Goal: Information Seeking & Learning: Learn about a topic

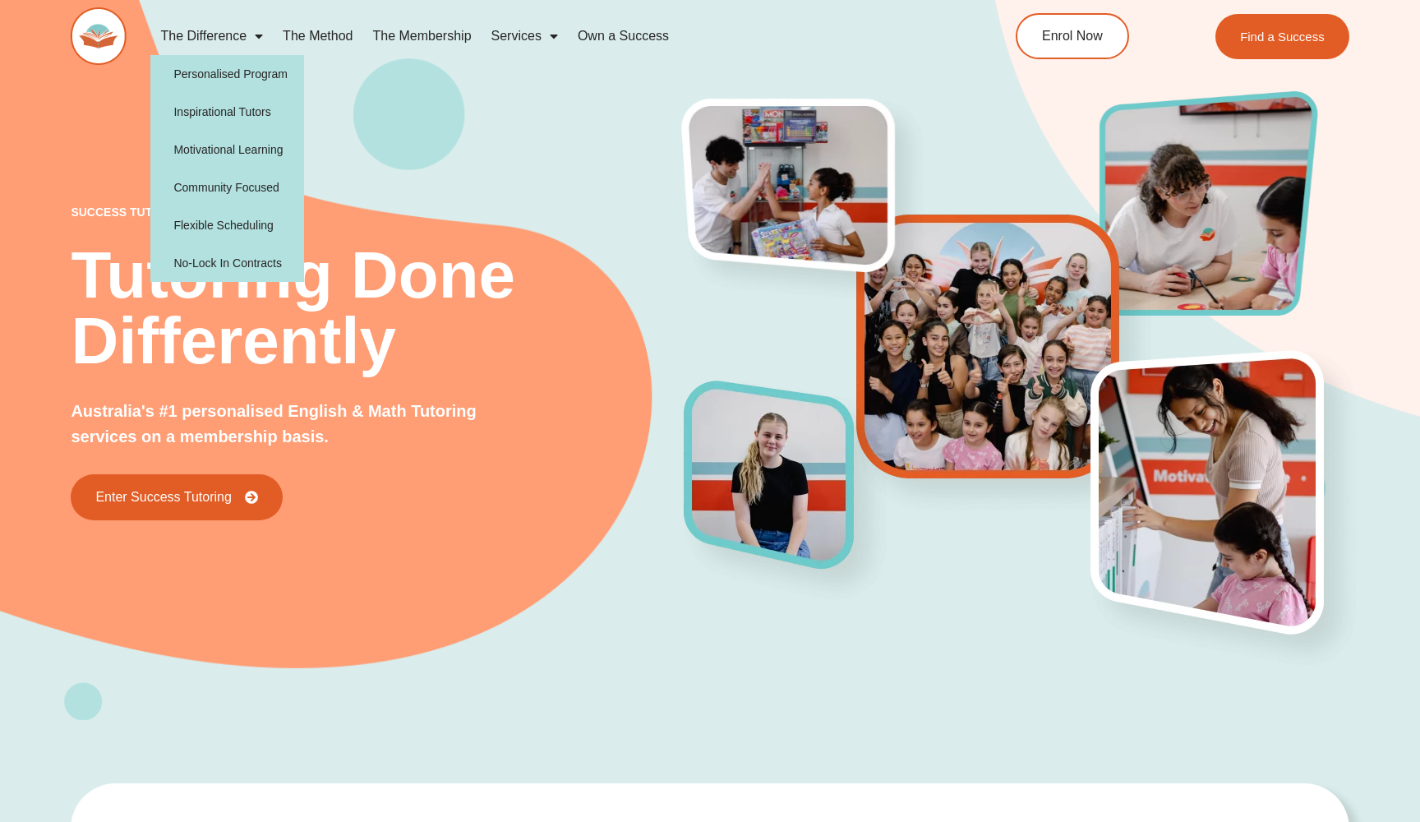
click at [212, 32] on link "The Difference" at bounding box center [211, 36] width 122 height 38
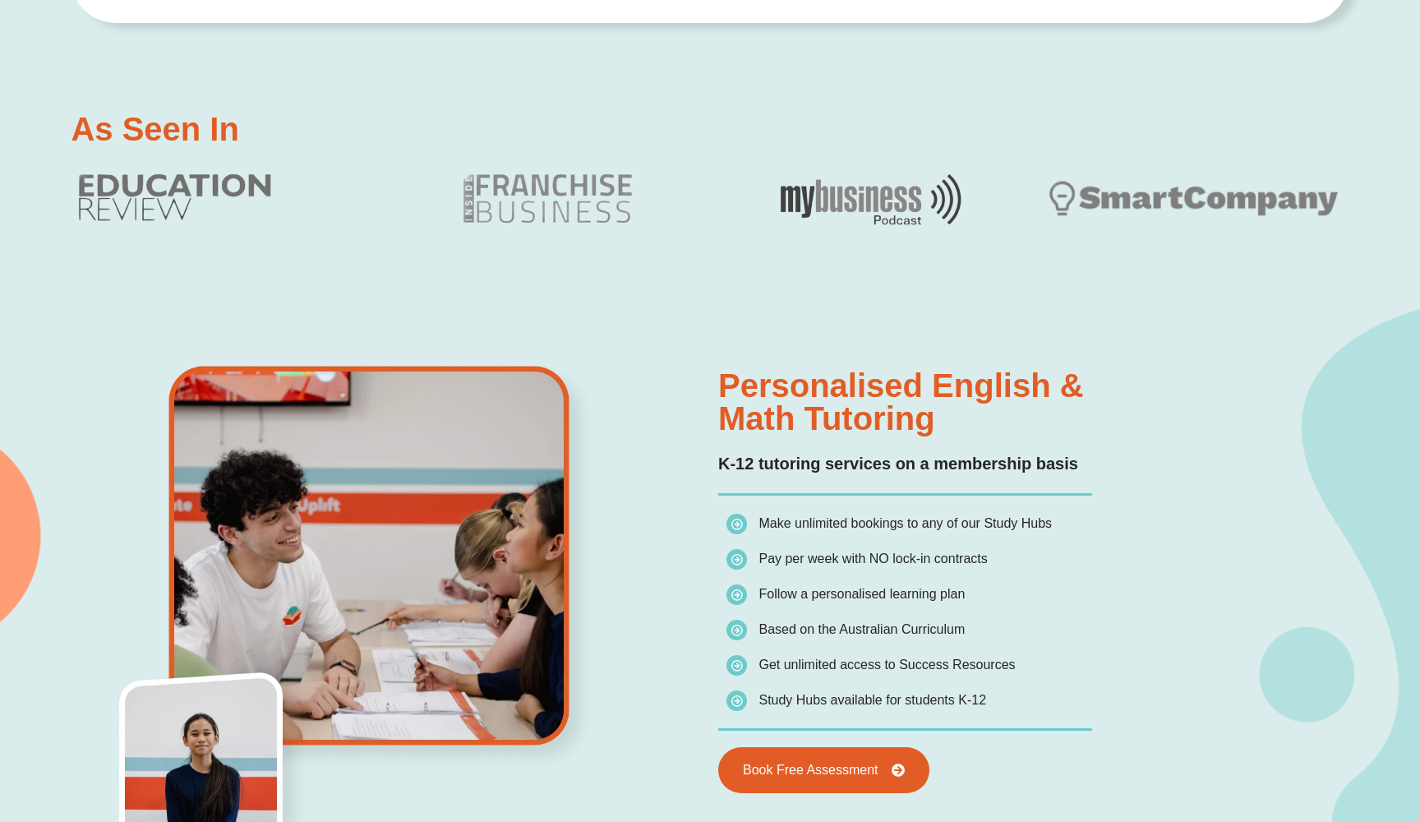
scroll to position [940, 0]
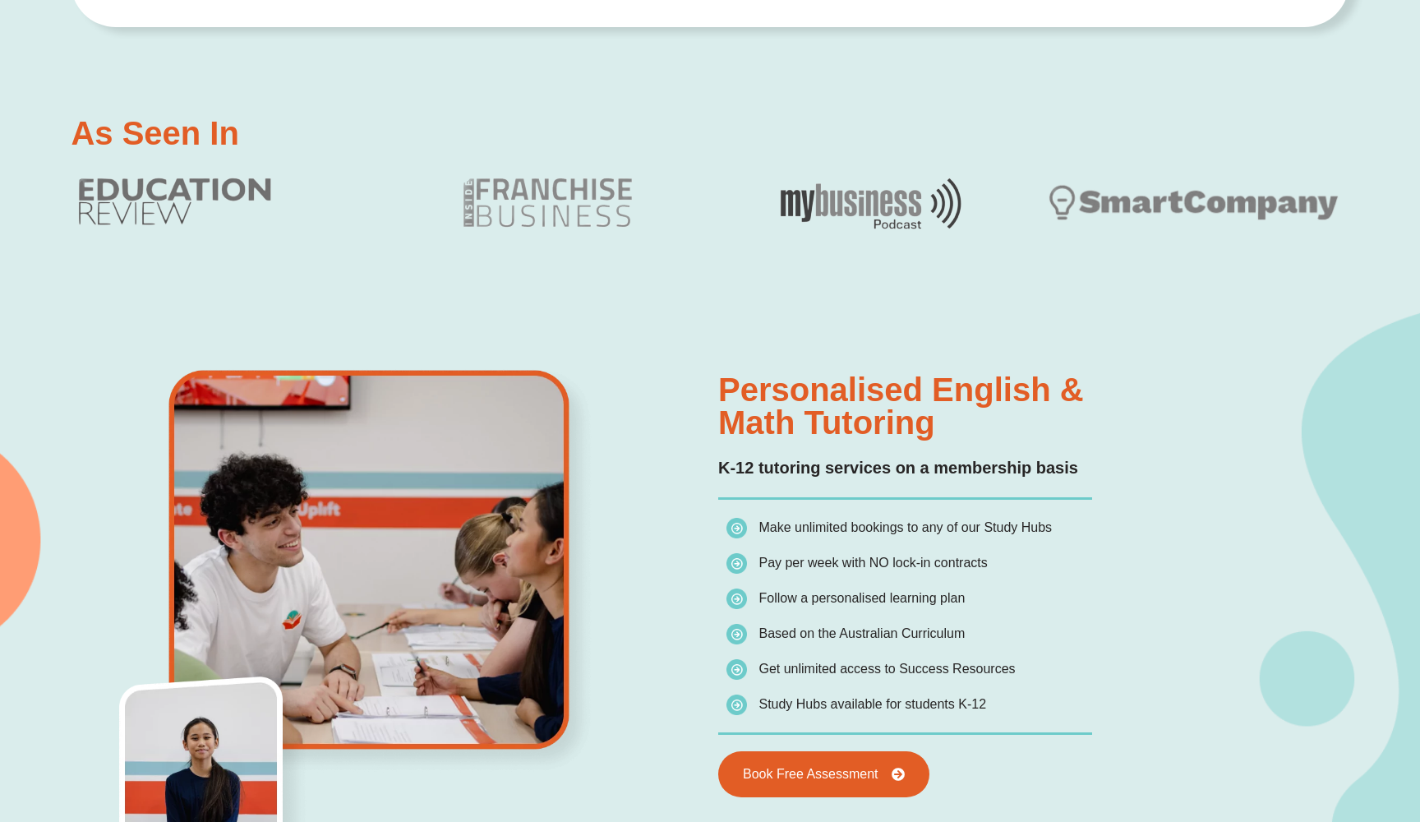
drag, startPoint x: 945, startPoint y: 430, endPoint x: 708, endPoint y: 389, distance: 241.1
click at [708, 389] on div "Personalised English & Math Tutoring K-12 tutoring services on a membership bas…" at bounding box center [710, 617] width 1278 height 632
click at [725, 389] on h2 "Personalised English & Math Tutoring" at bounding box center [1029, 406] width 623 height 66
drag, startPoint x: 722, startPoint y: 388, endPoint x: 953, endPoint y: 425, distance: 233.9
click at [953, 425] on h2 "Personalised English & Math Tutoring" at bounding box center [1029, 406] width 623 height 66
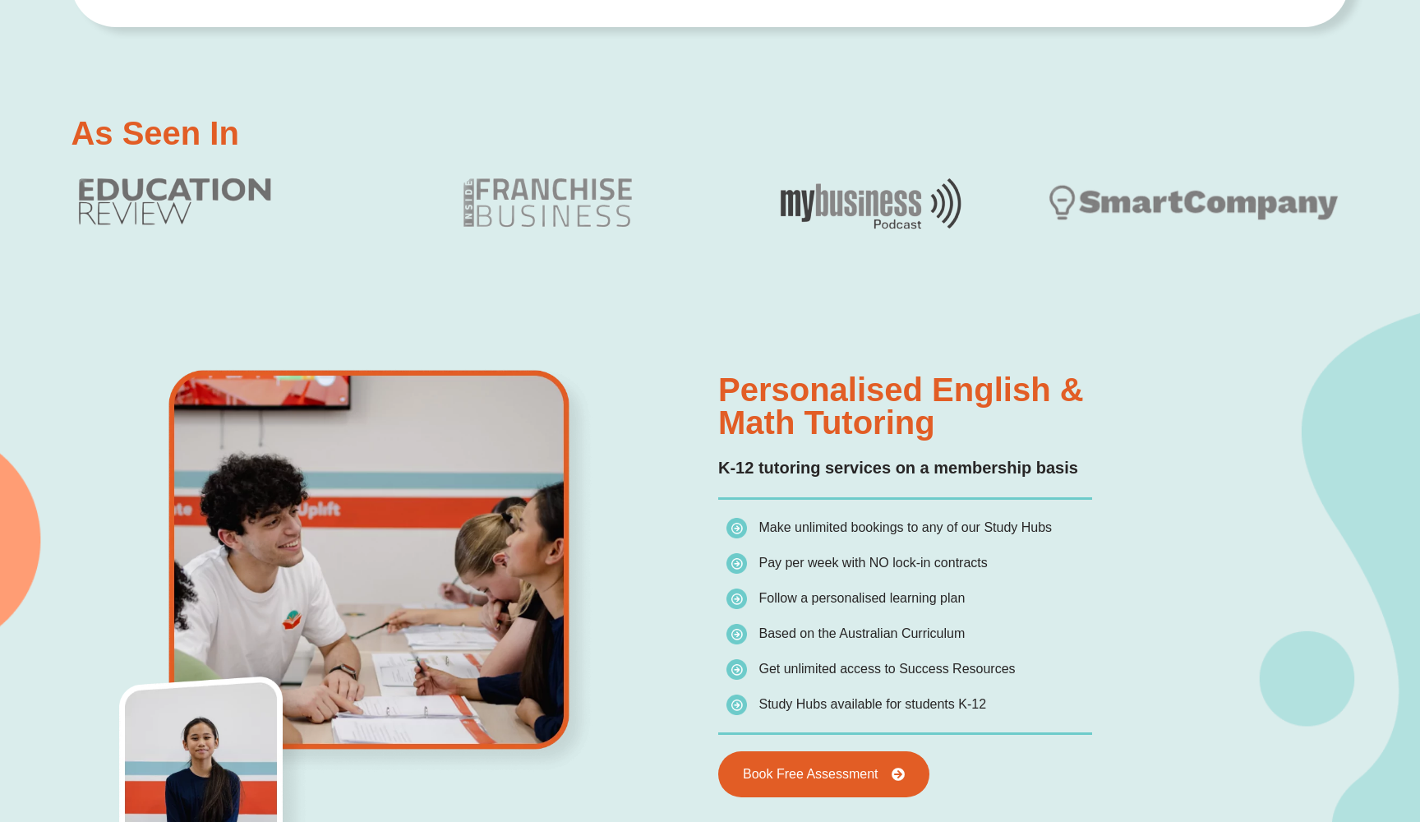
click at [953, 425] on h2 "Personalised English & Math Tutoring" at bounding box center [1029, 406] width 623 height 66
drag, startPoint x: 967, startPoint y: 428, endPoint x: 718, endPoint y: 394, distance: 250.6
click at [718, 394] on h2 "Personalised English & Math Tutoring" at bounding box center [1029, 406] width 623 height 66
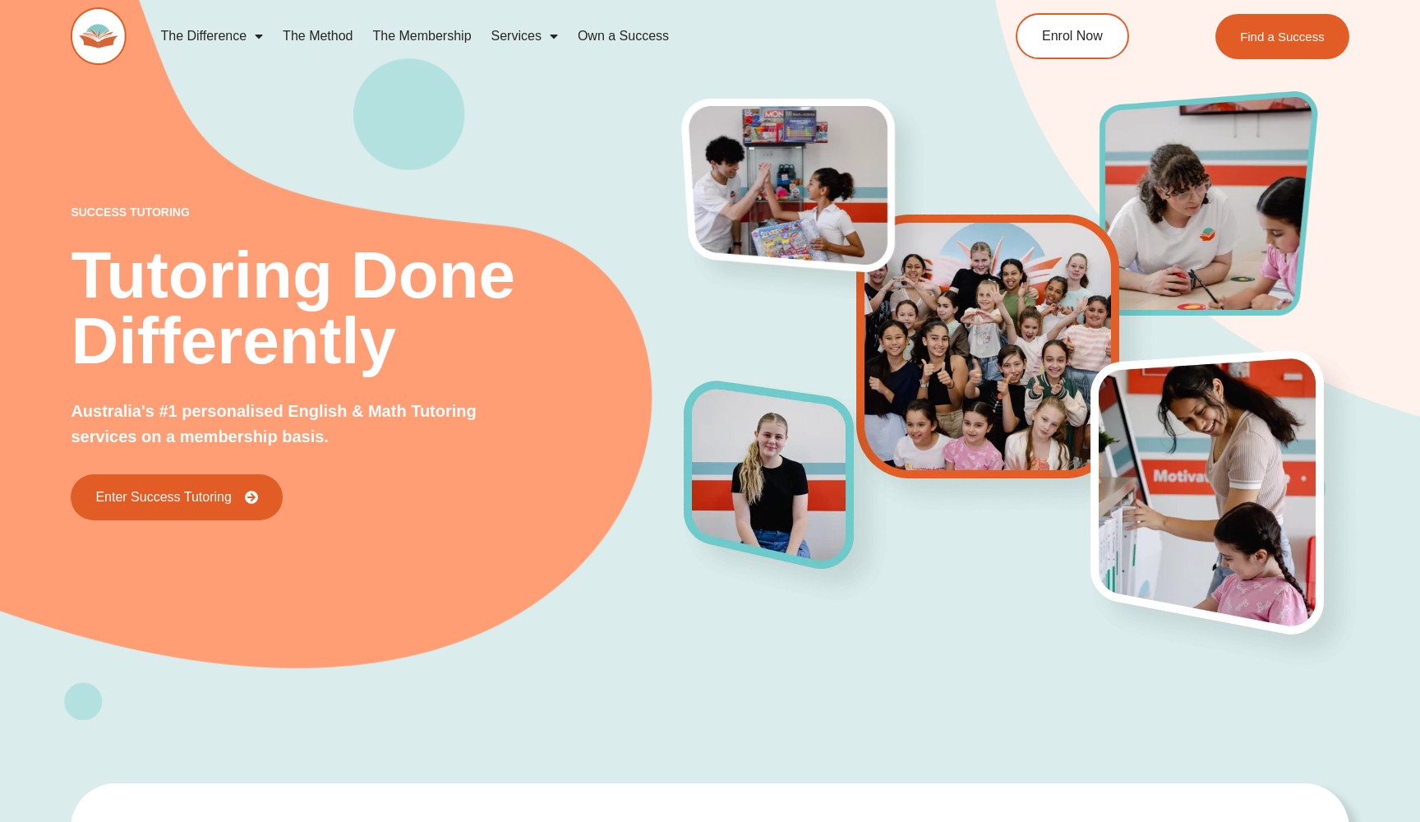
scroll to position [0, 0]
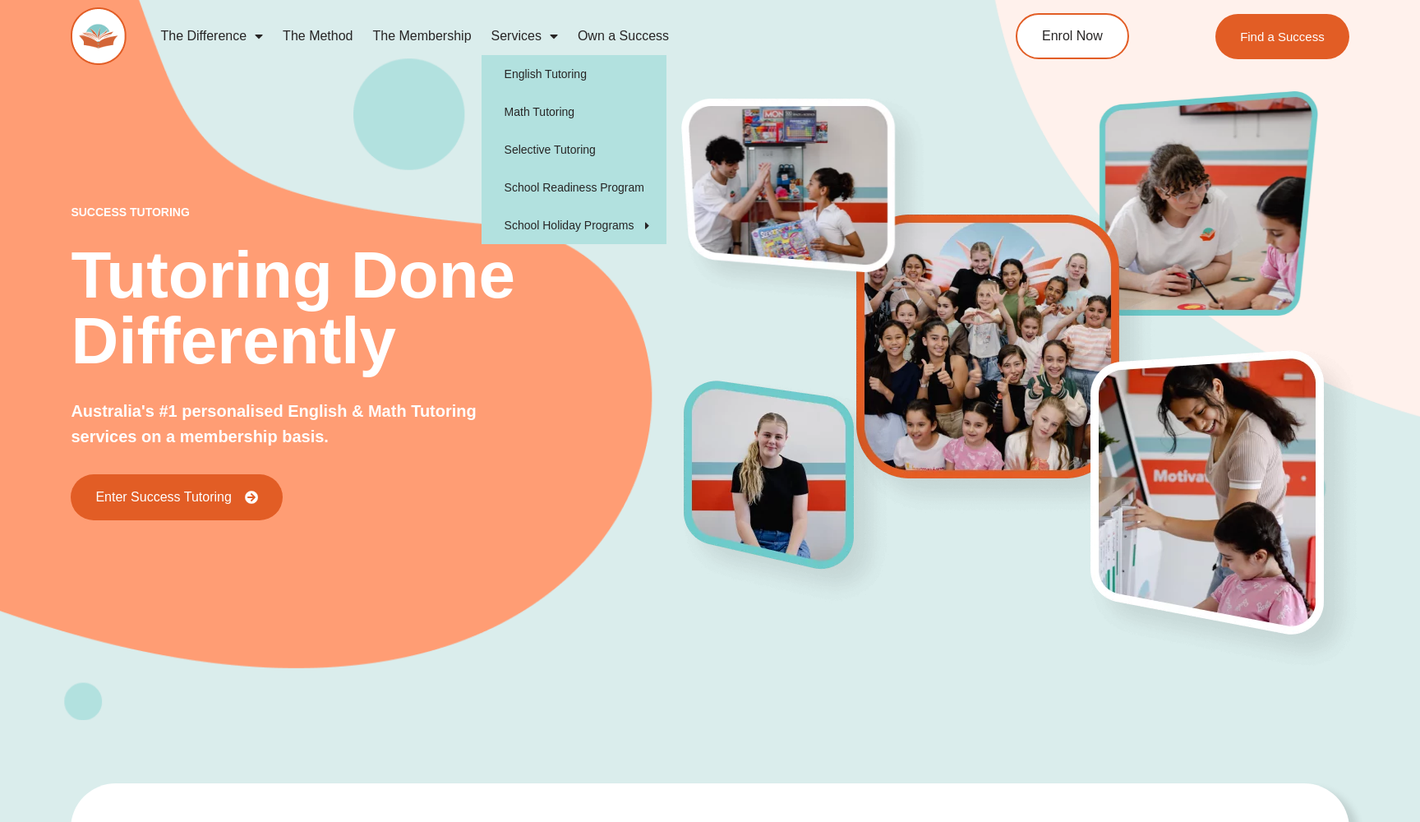
click at [543, 35] on span "Menu" at bounding box center [550, 36] width 16 height 30
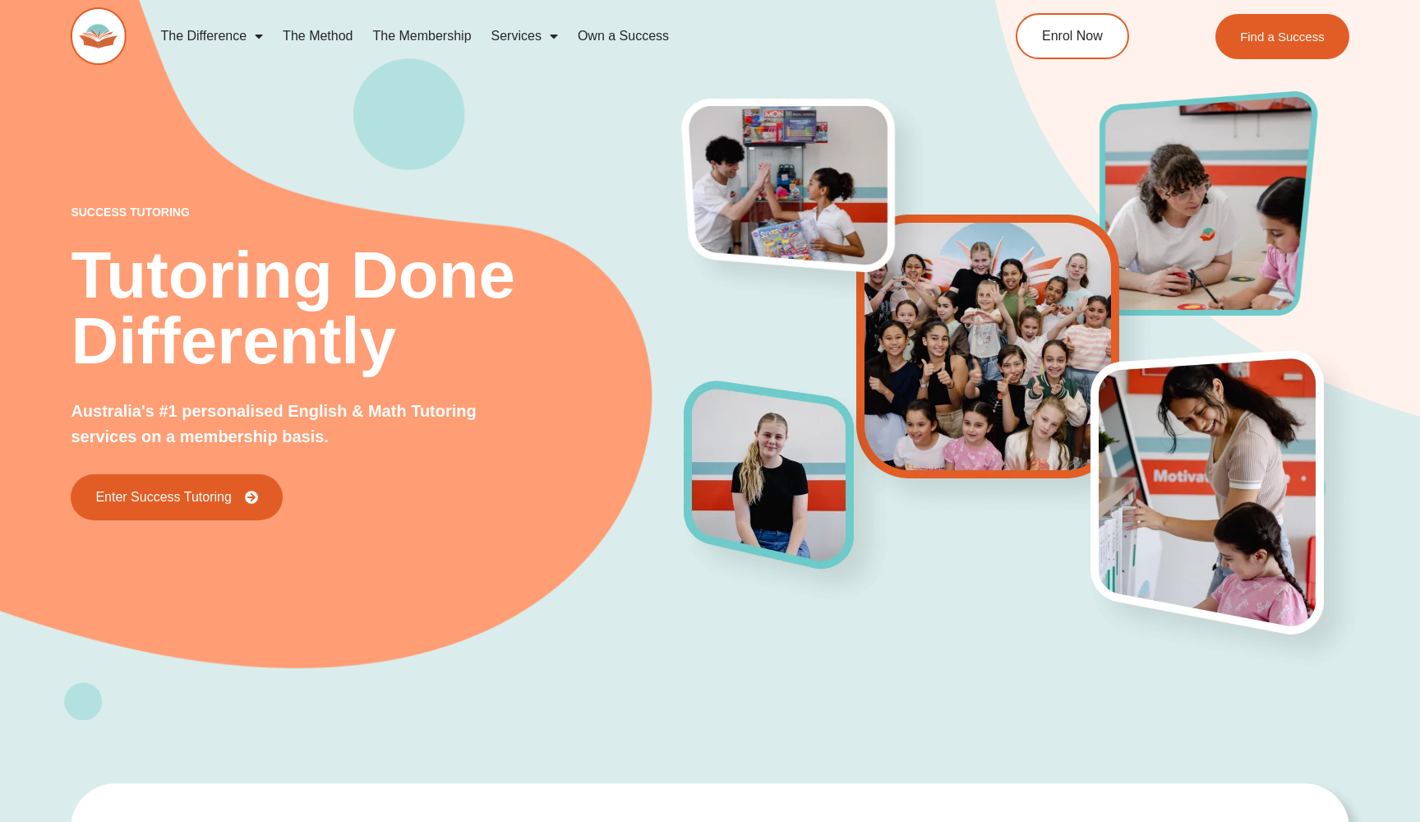
click at [543, 35] on span "Menu" at bounding box center [550, 36] width 16 height 30
click at [644, 667] on div "success tutoring Tutoring Done Differently Australia's #1 personalised English …" at bounding box center [710, 330] width 1278 height 777
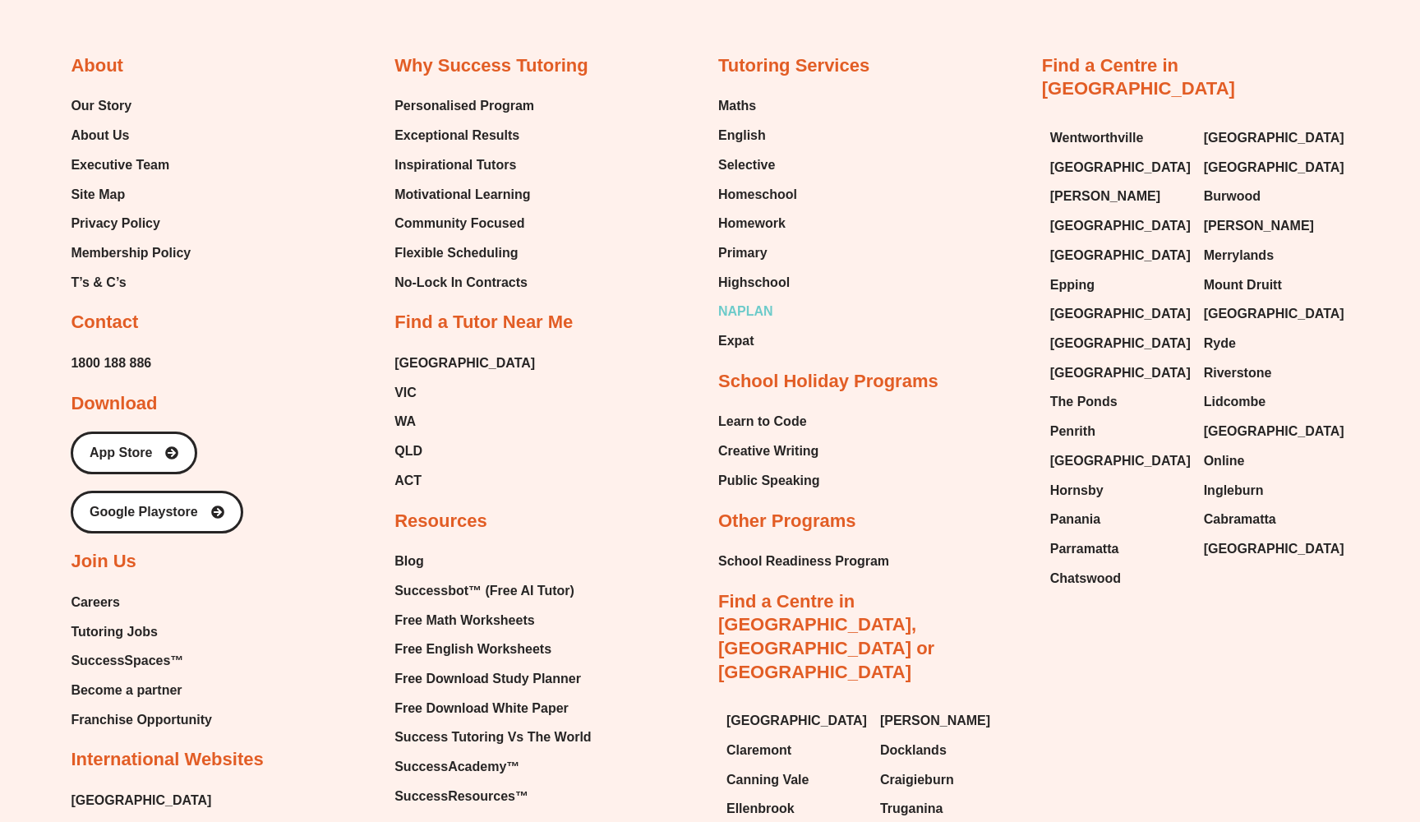
scroll to position [7012, 0]
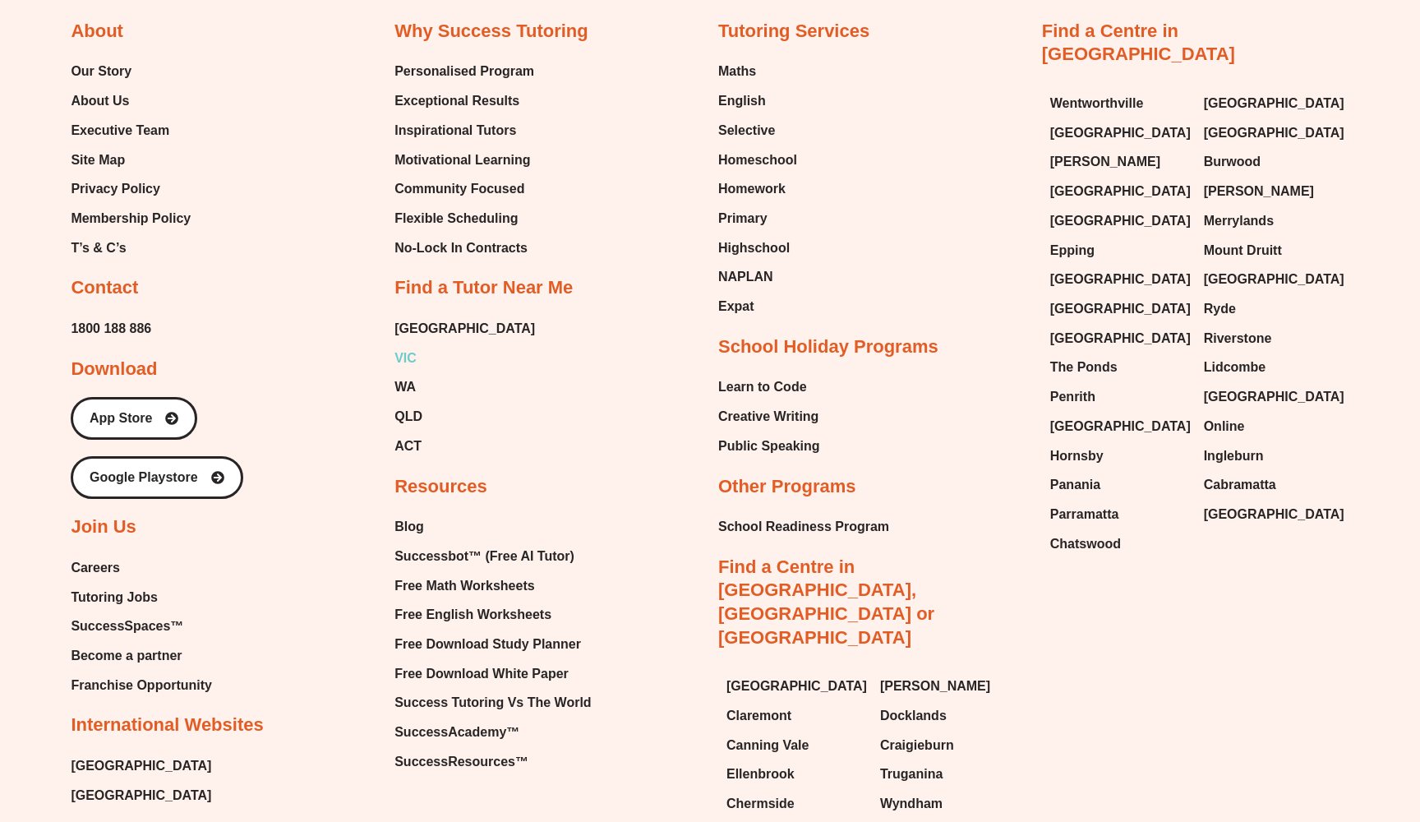
click at [410, 346] on span "VIC" at bounding box center [406, 358] width 22 height 25
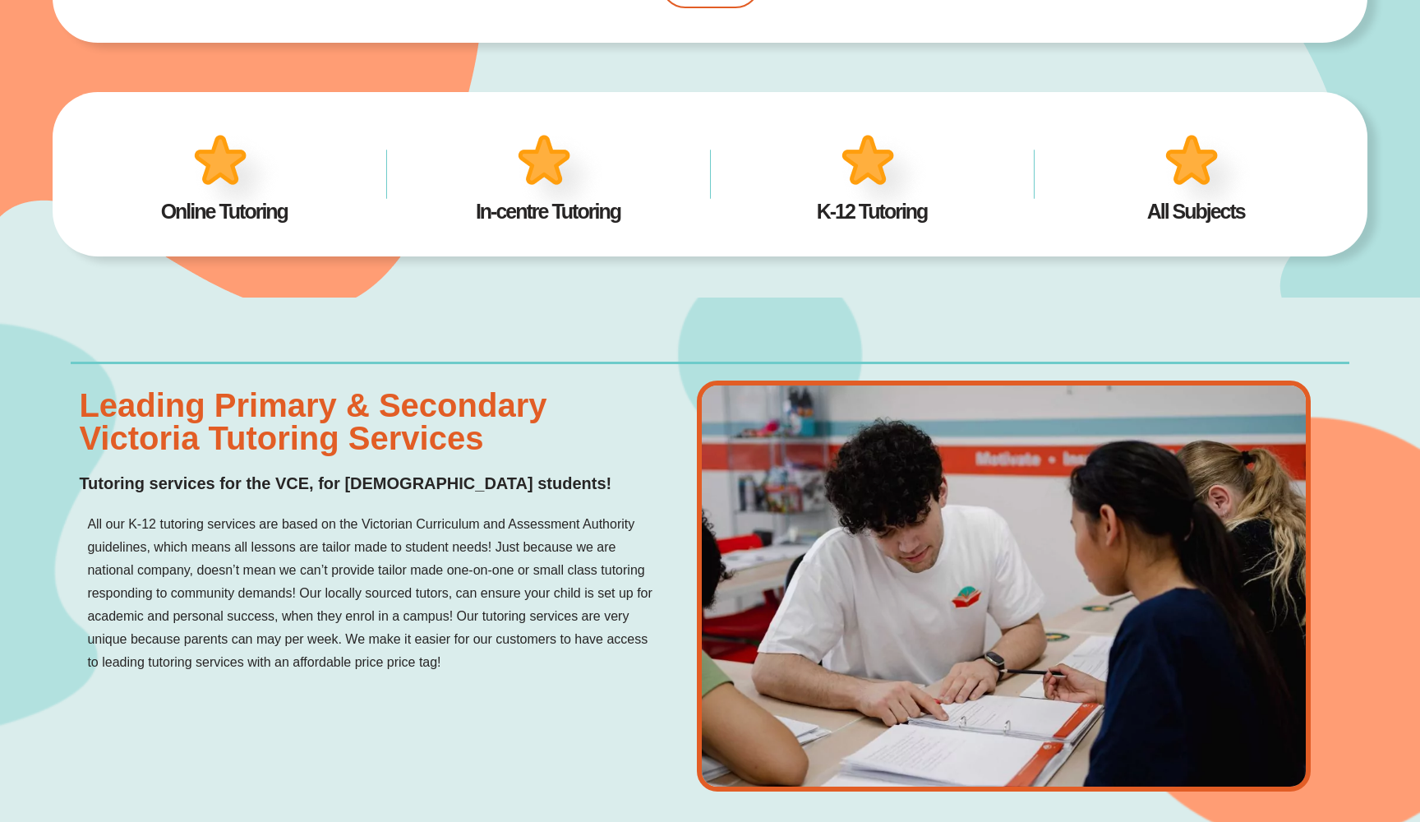
scroll to position [1239, 0]
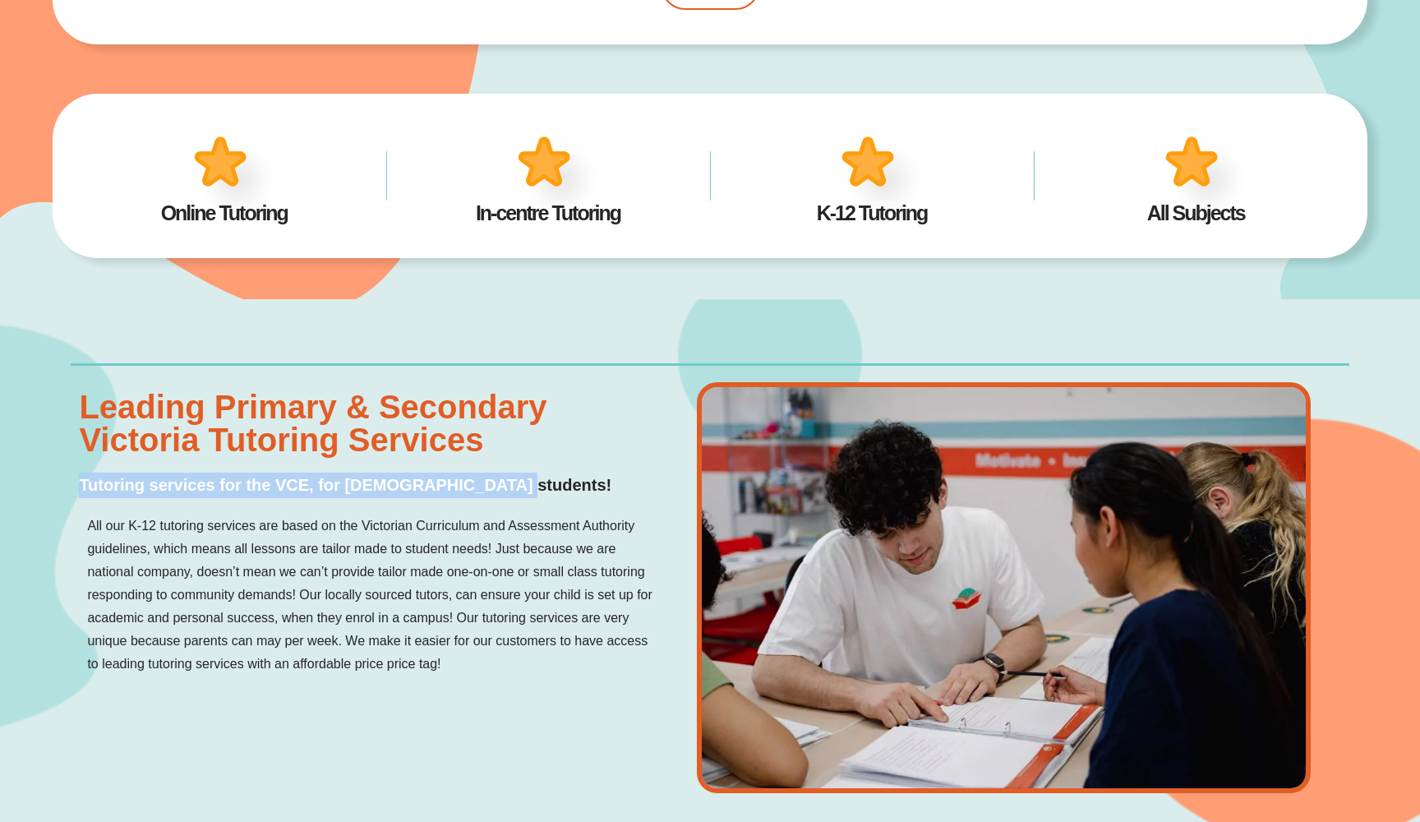
drag, startPoint x: 73, startPoint y: 484, endPoint x: 510, endPoint y: 490, distance: 437.3
click at [510, 490] on div "Leading Primary & Secondary Victoria Tutoring Services Tutoring services for th…" at bounding box center [370, 533] width 598 height 302
click at [533, 490] on h4 "Tutoring services for the VCE, for Victorian students!" at bounding box center [369, 485] width 581 height 25
drag, startPoint x: 547, startPoint y: 489, endPoint x: 74, endPoint y: 478, distance: 473.5
click at [74, 479] on div "Leading Primary & Secondary Victoria Tutoring Services Tutoring services for th…" at bounding box center [370, 533] width 598 height 302
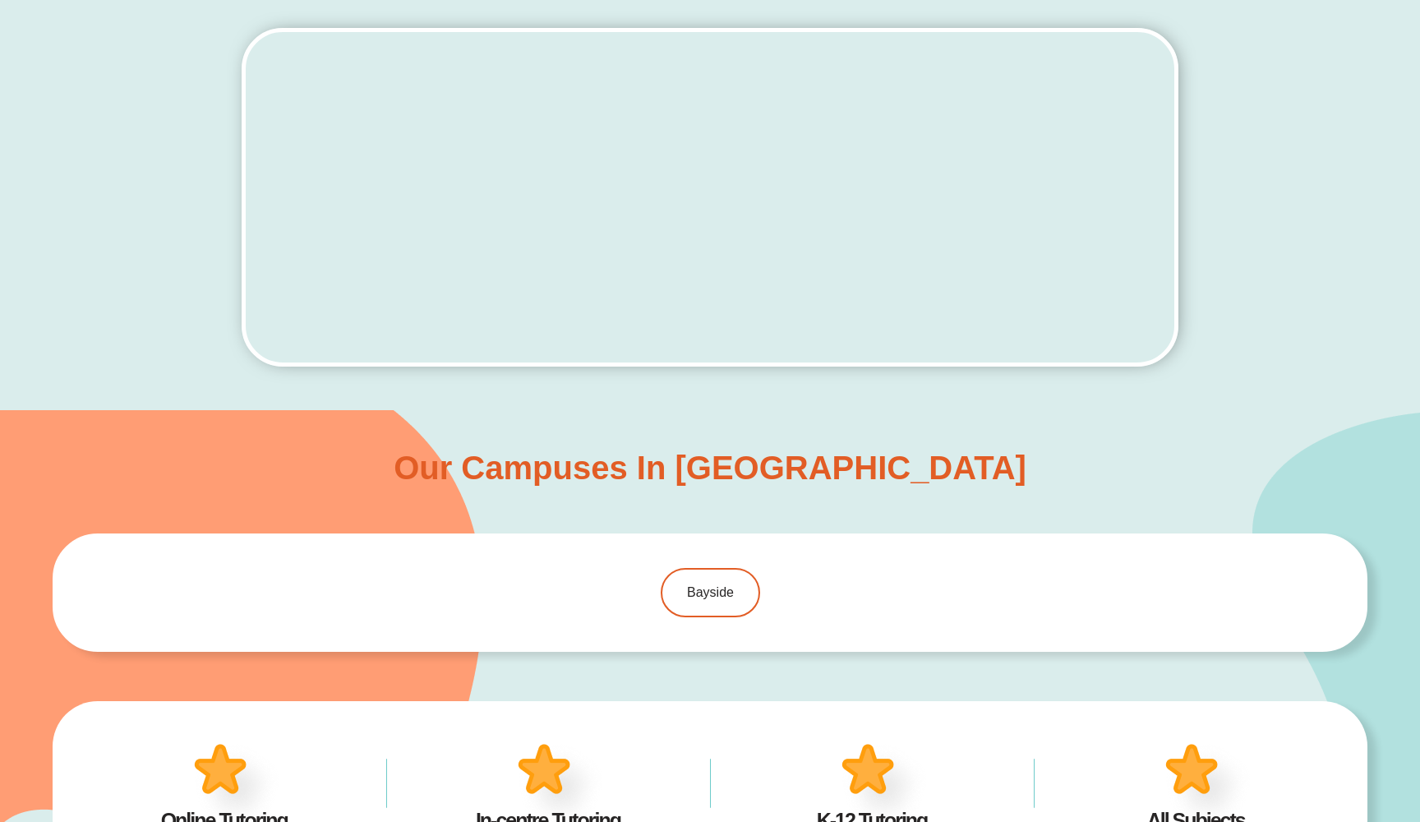
scroll to position [842, 0]
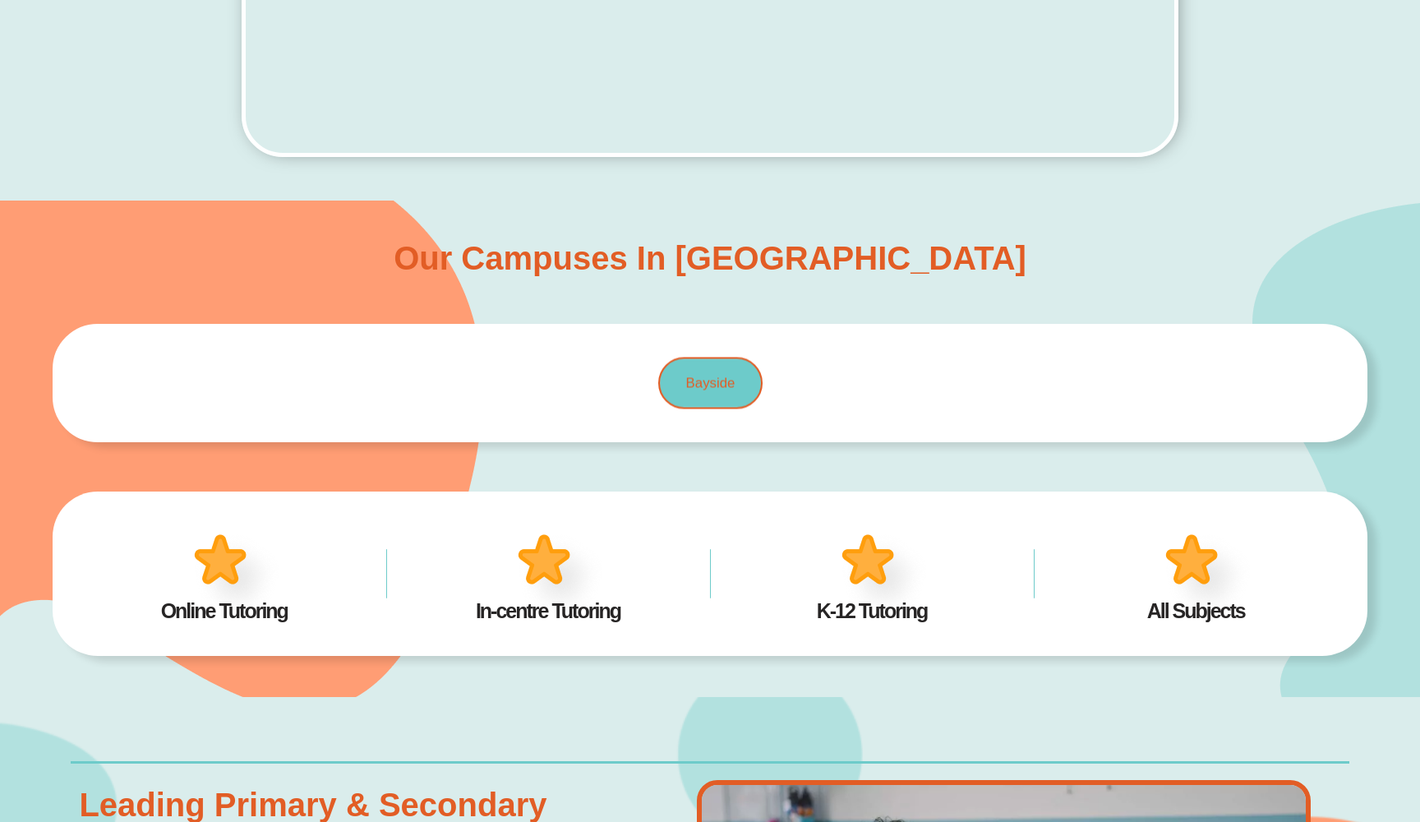
click at [713, 371] on link "Bayside" at bounding box center [710, 383] width 104 height 52
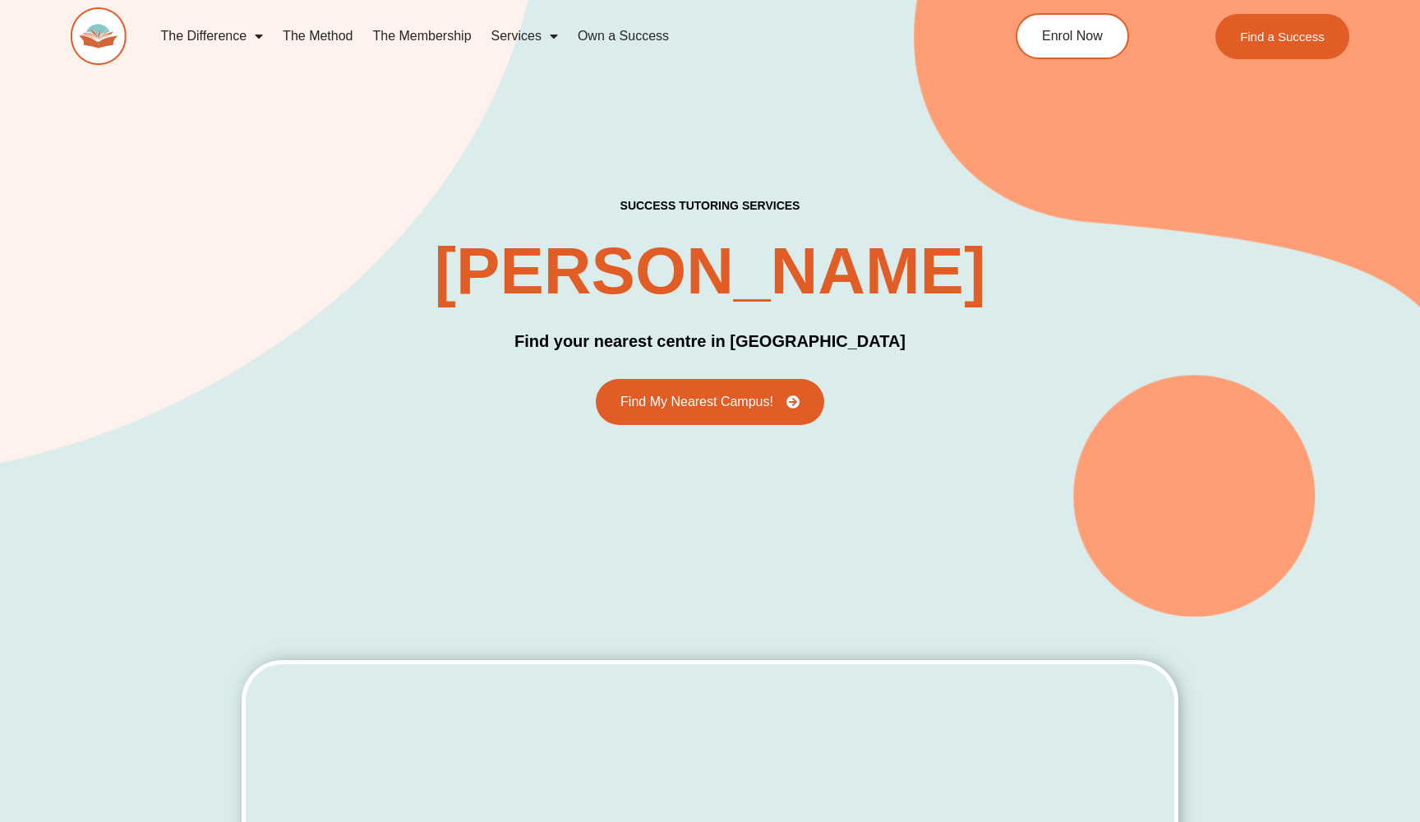
scroll to position [0, 0]
drag, startPoint x: 446, startPoint y: 264, endPoint x: 976, endPoint y: 252, distance: 529.4
click at [976, 252] on div "success tutoring Services Victoria Tutoring Find your nearest centre in Victori…" at bounding box center [710, 311] width 1278 height 226
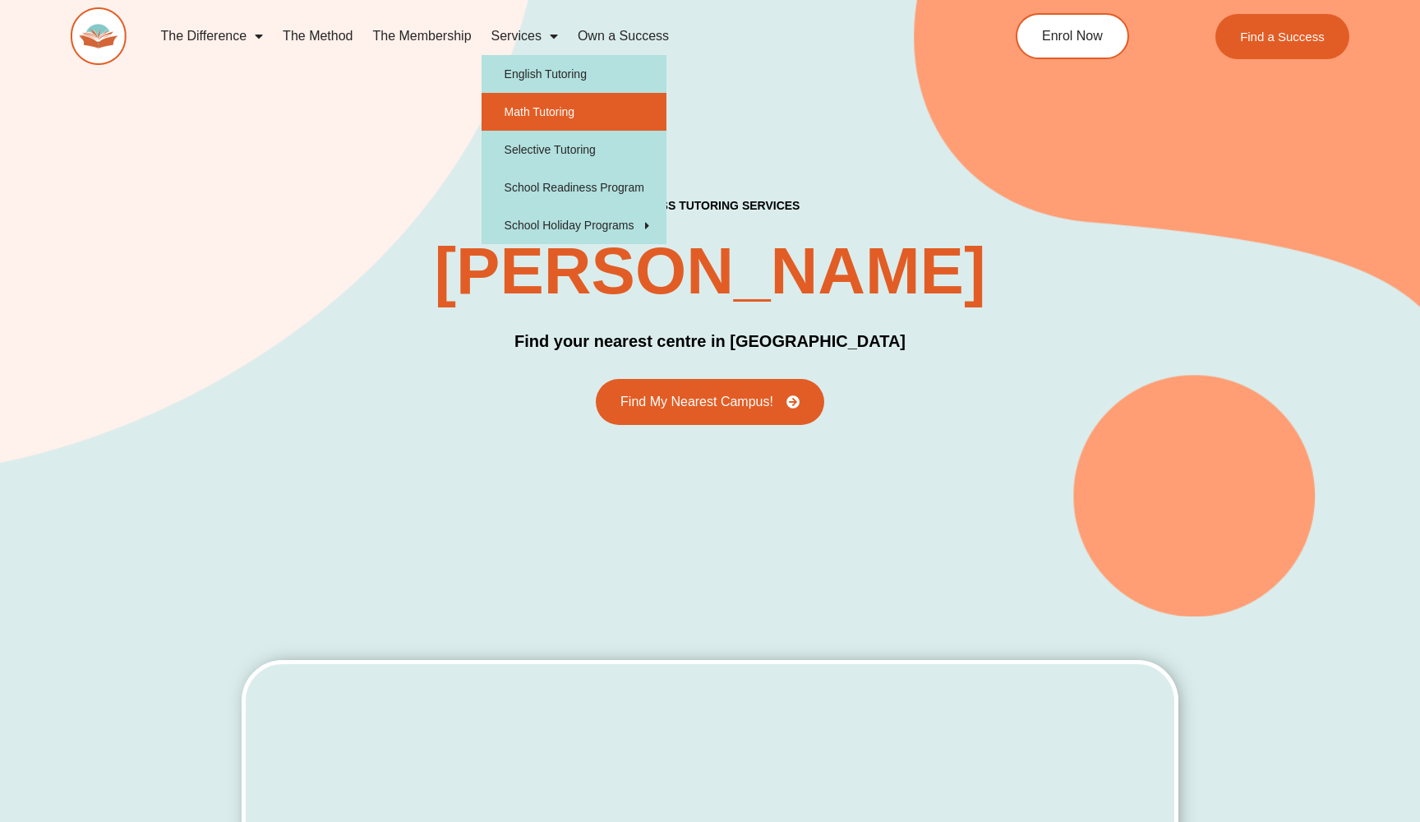
click at [530, 114] on link "Math Tutoring" at bounding box center [574, 112] width 185 height 38
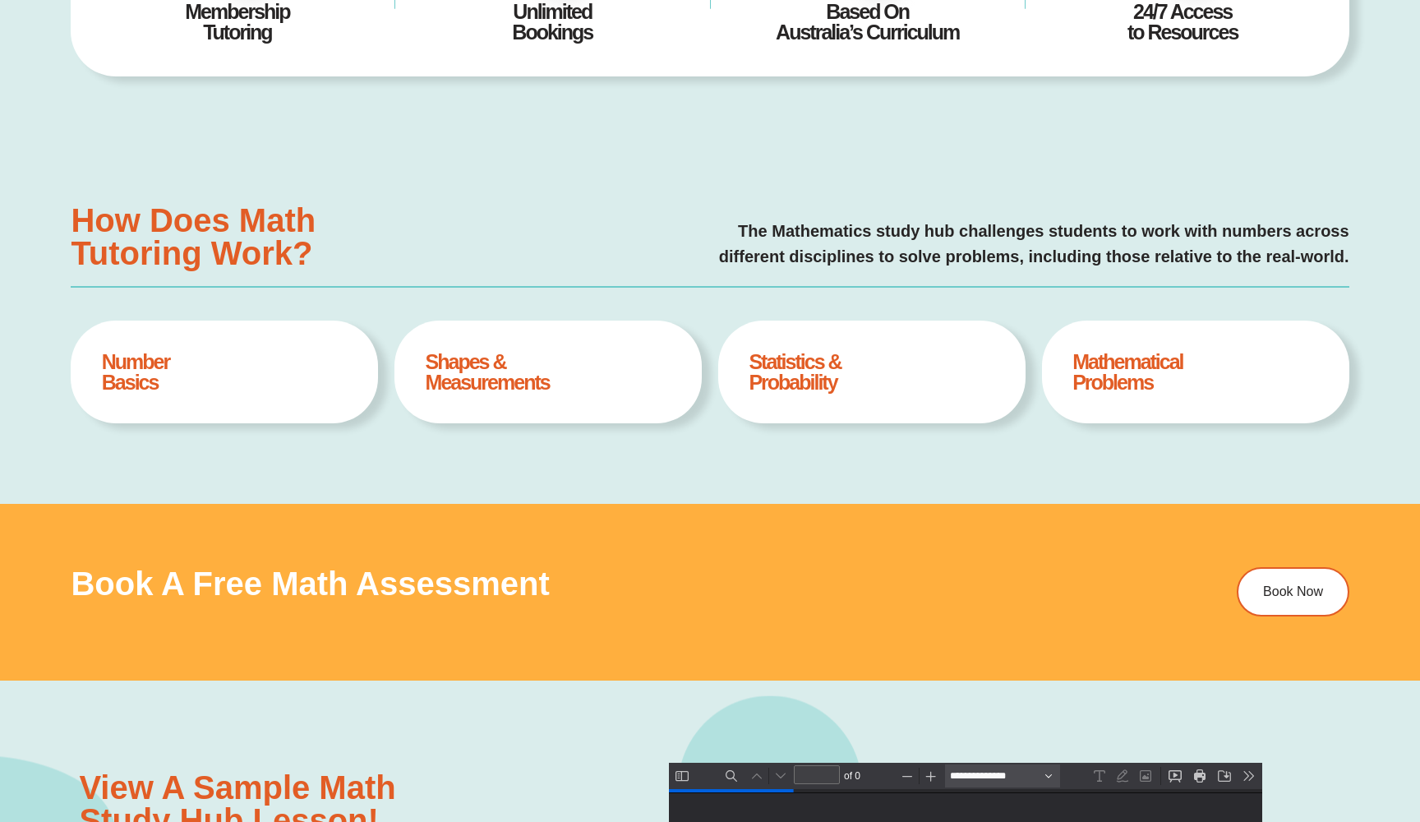
type input "*"
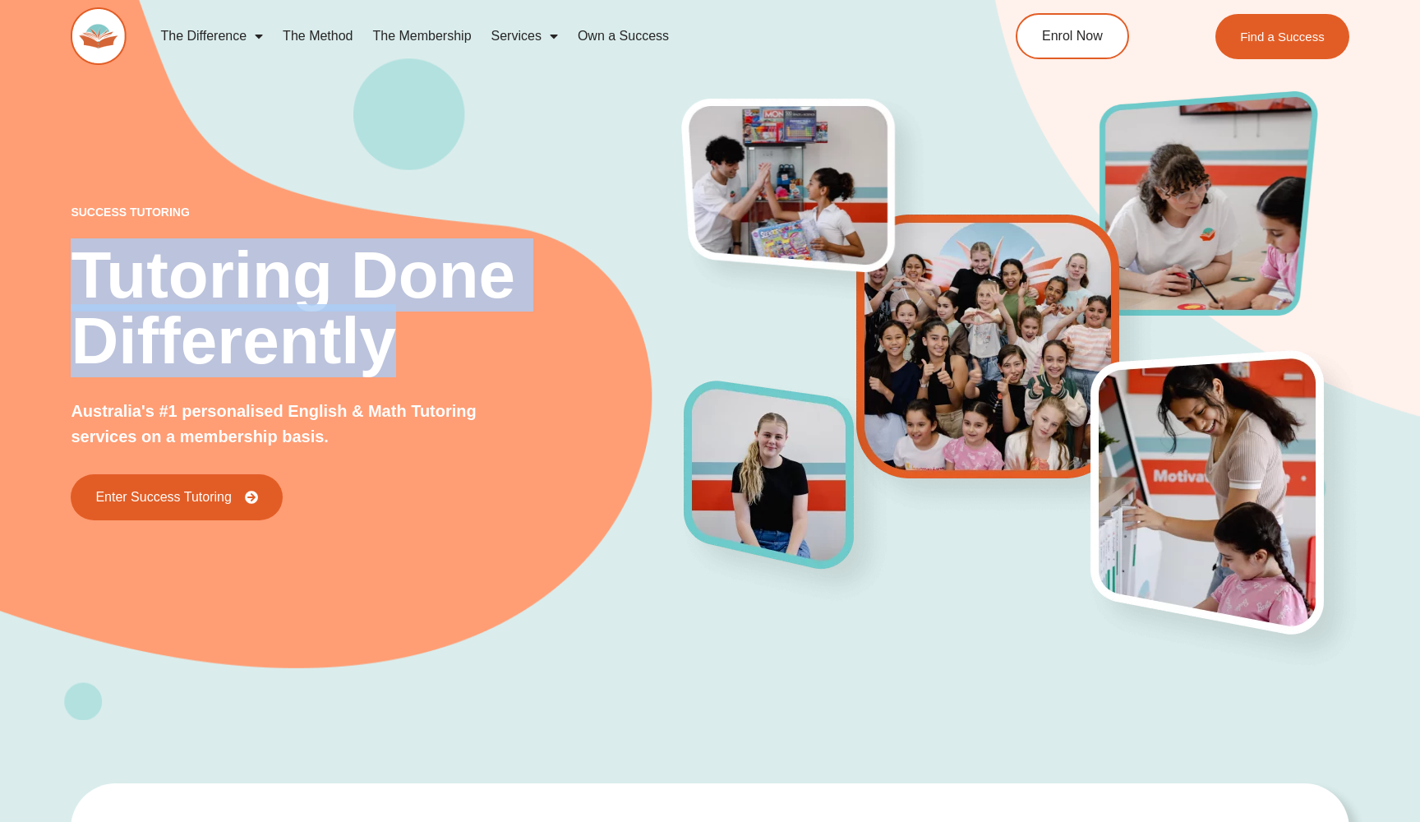
drag, startPoint x: 390, startPoint y: 345, endPoint x: 80, endPoint y: 275, distance: 318.6
click at [80, 275] on h2 "Tutoring Done Differently" at bounding box center [377, 308] width 613 height 132
click at [135, 270] on h2 "Tutoring Done Differently" at bounding box center [377, 308] width 613 height 132
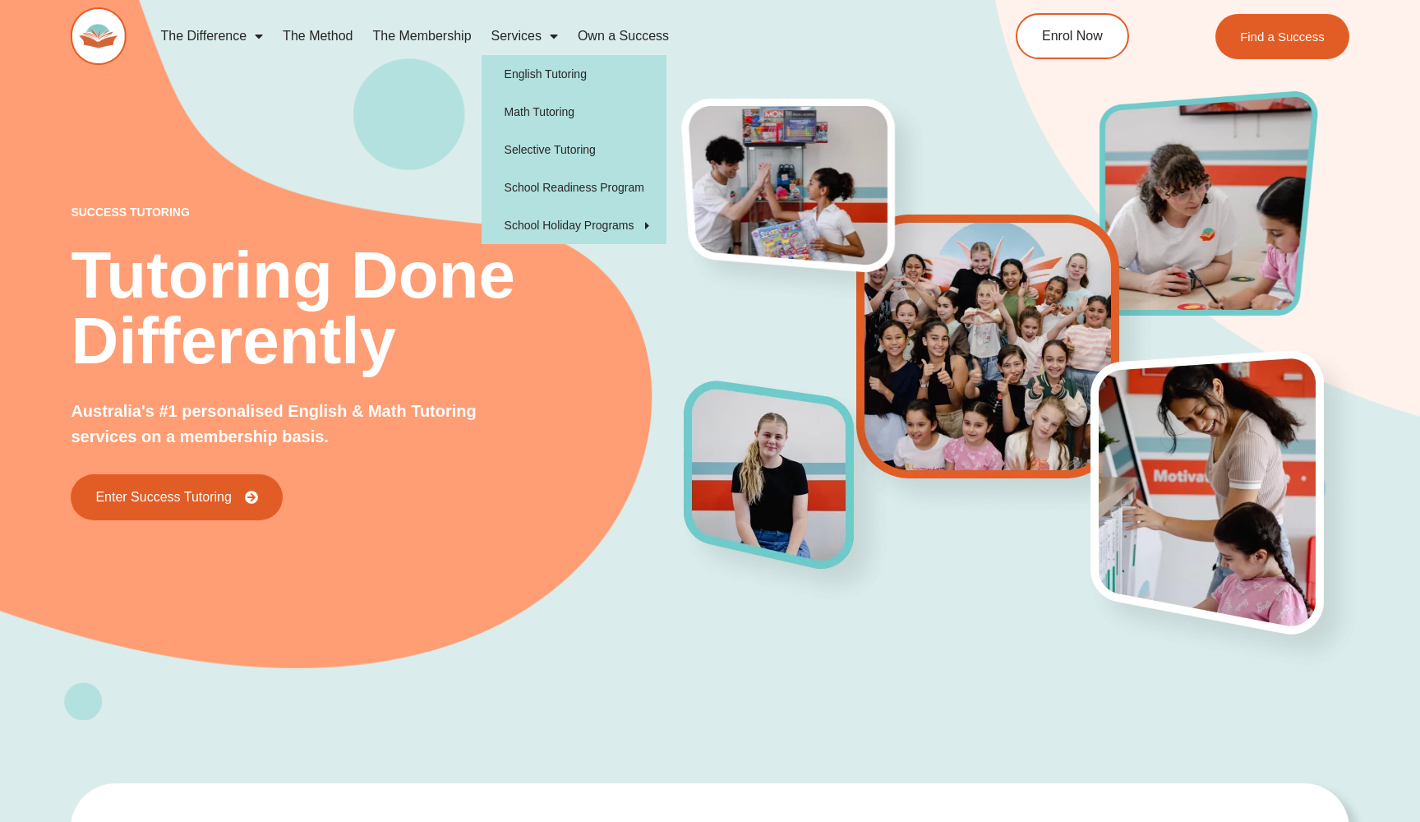
click at [538, 35] on link "Services" at bounding box center [525, 36] width 86 height 38
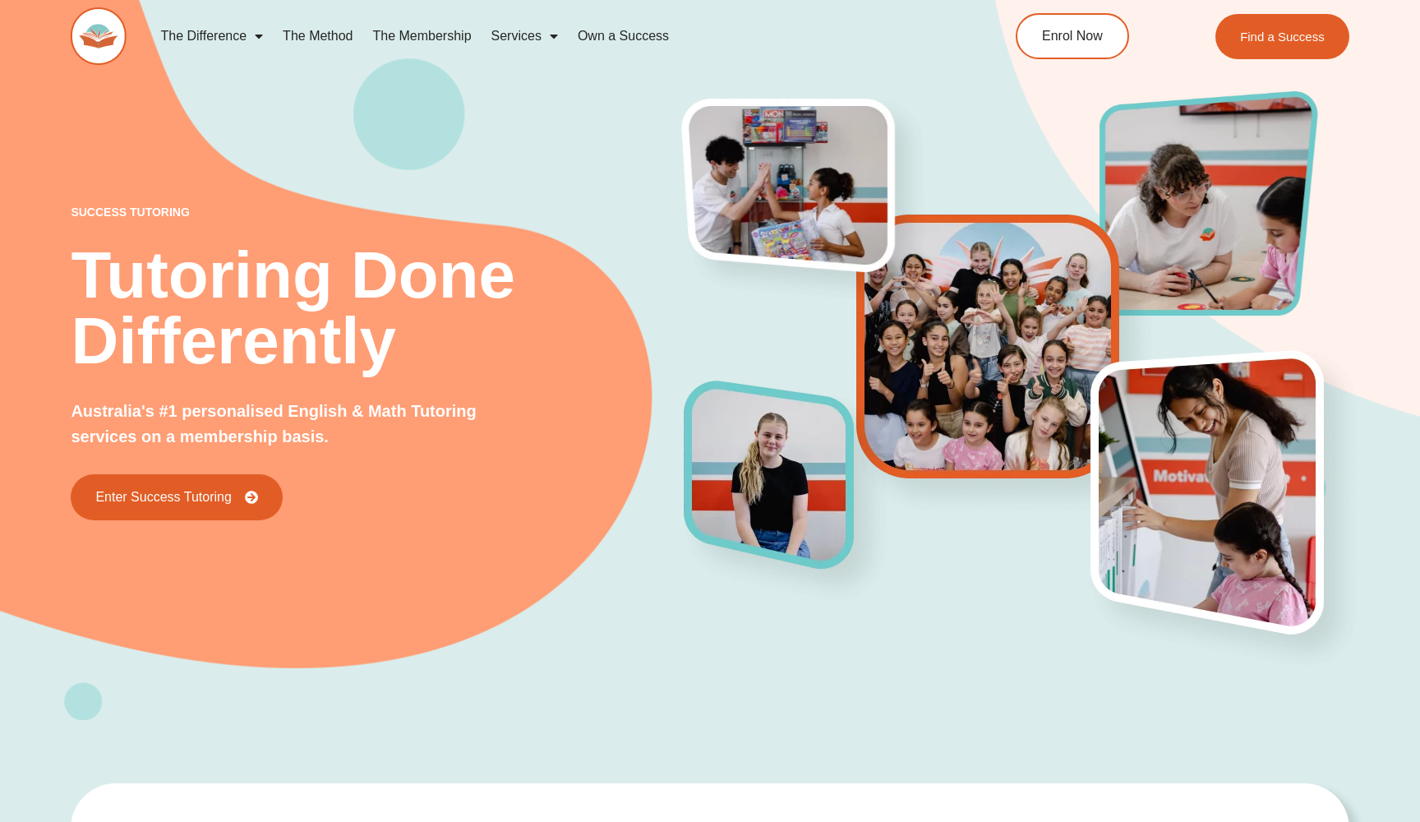
click at [538, 35] on link "Services" at bounding box center [525, 36] width 86 height 38
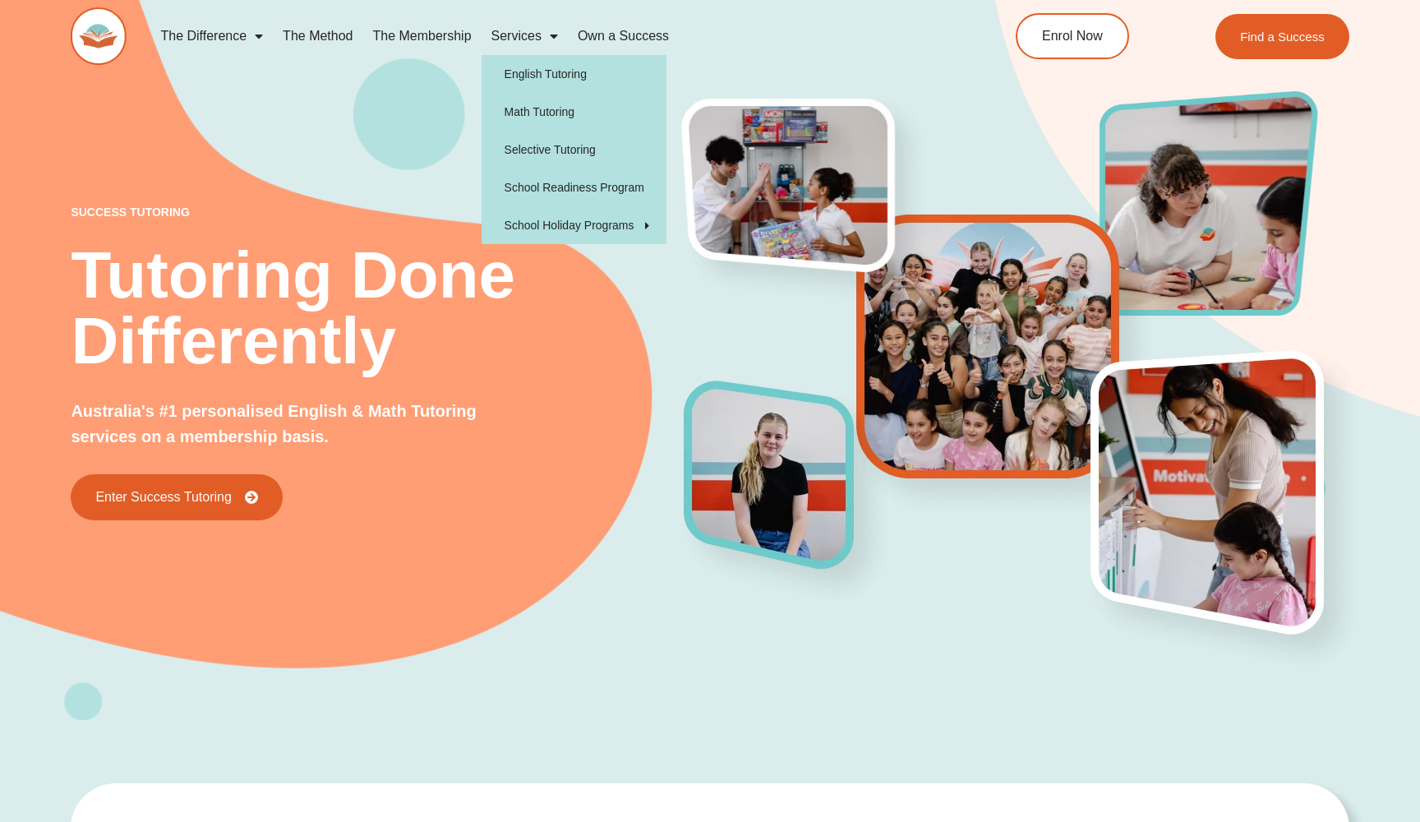
click at [525, 36] on link "Services" at bounding box center [525, 36] width 86 height 38
